Goal: Transaction & Acquisition: Subscribe to service/newsletter

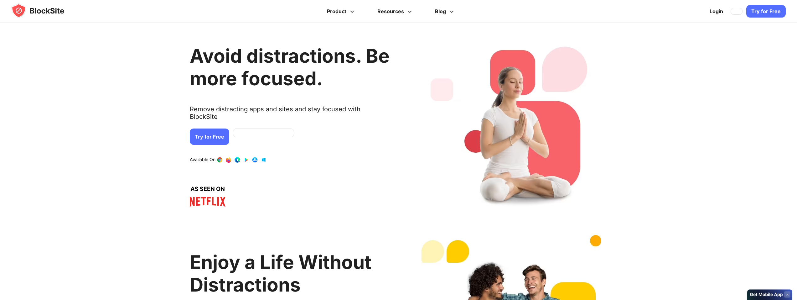
click at [770, 13] on link "Try for Free" at bounding box center [765, 11] width 39 height 13
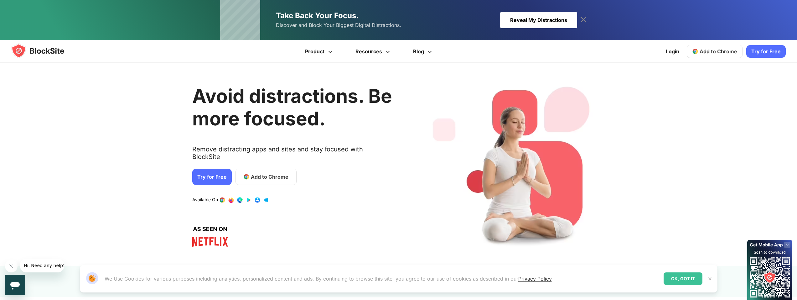
click at [267, 173] on span "Add to Chrome" at bounding box center [270, 177] width 38 height 8
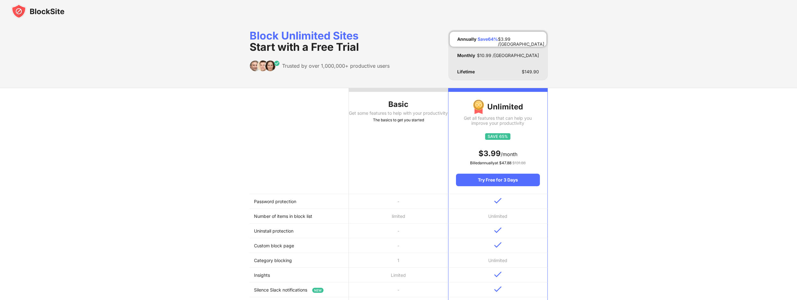
scroll to position [104, 0]
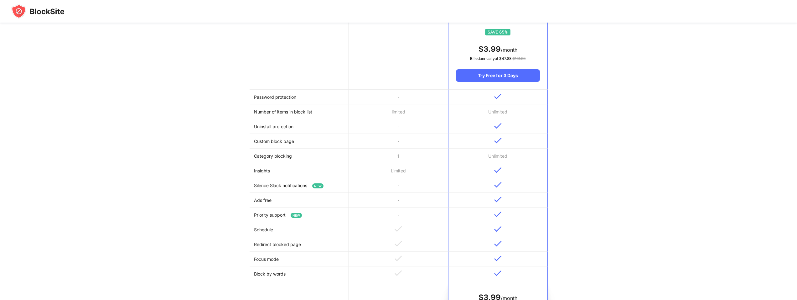
click at [266, 46] on th at bounding box center [298, 37] width 99 height 106
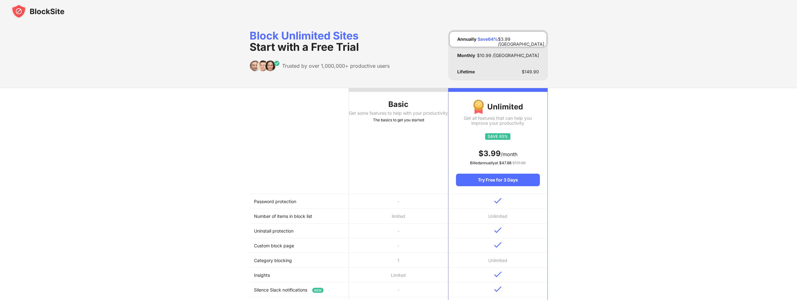
click at [299, 123] on th at bounding box center [298, 141] width 99 height 106
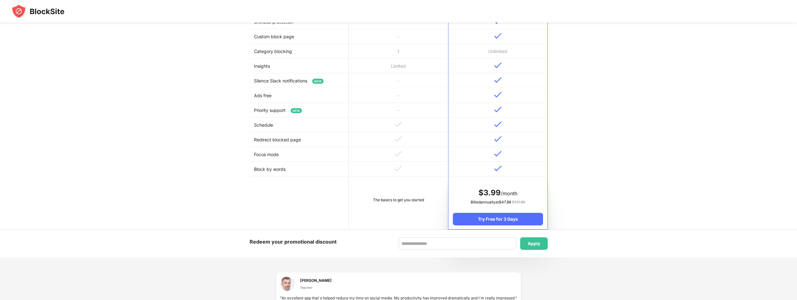
scroll to position [342, 0]
